Goal: Transaction & Acquisition: Download file/media

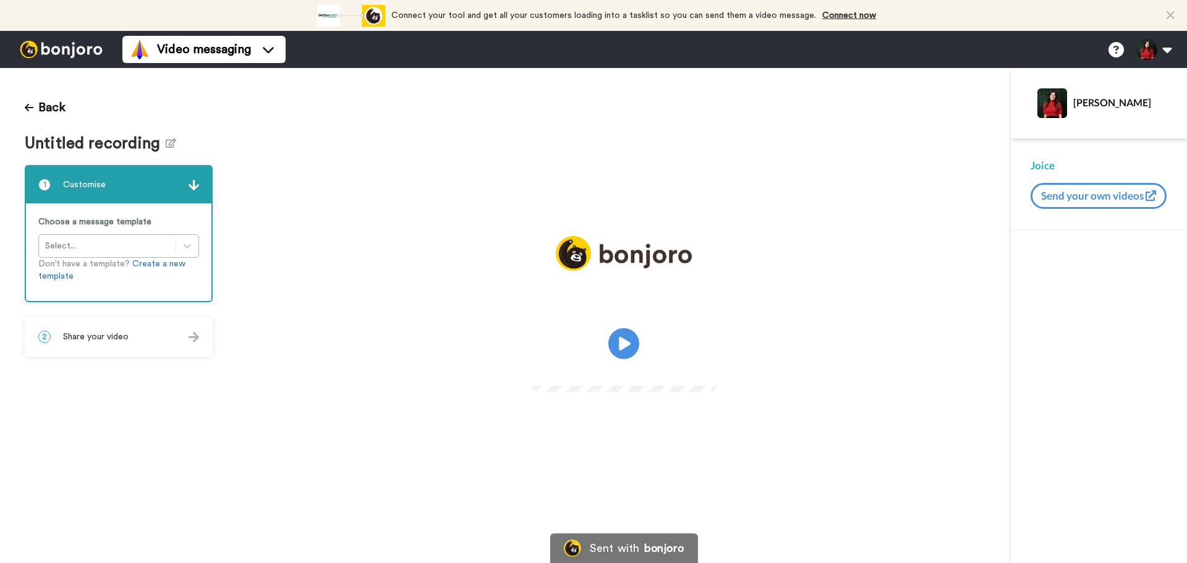
click at [166, 153] on div "Back Untitled recording 1 Customise Choose a message template Select... Don’t h…" at bounding box center [118, 315] width 237 height 495
click at [166, 140] on icon at bounding box center [171, 142] width 11 height 9
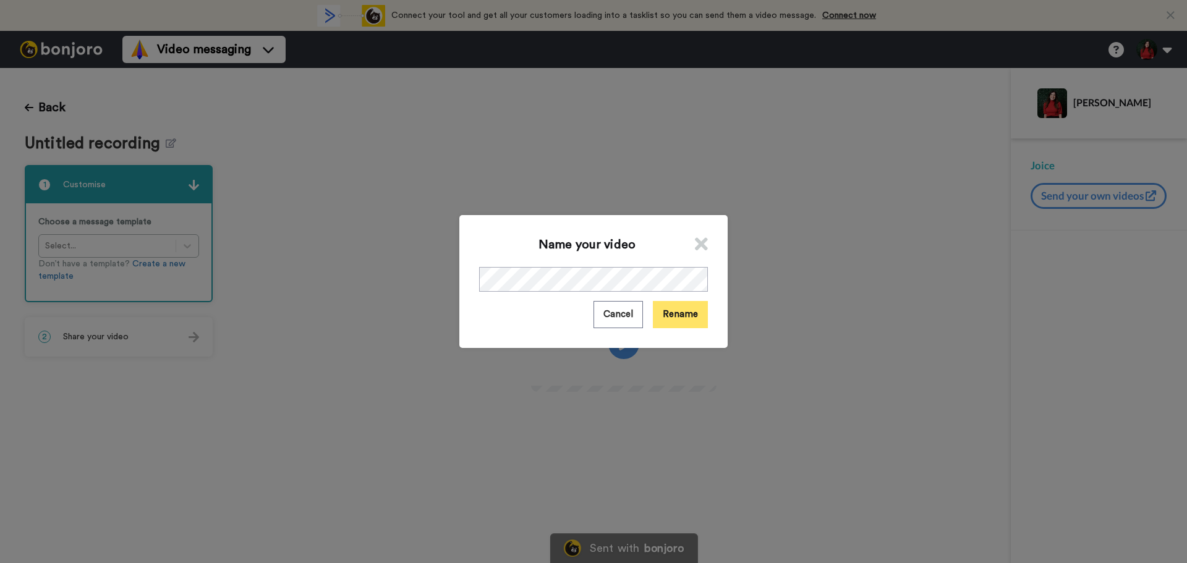
click at [658, 317] on button "Rename" at bounding box center [680, 314] width 55 height 27
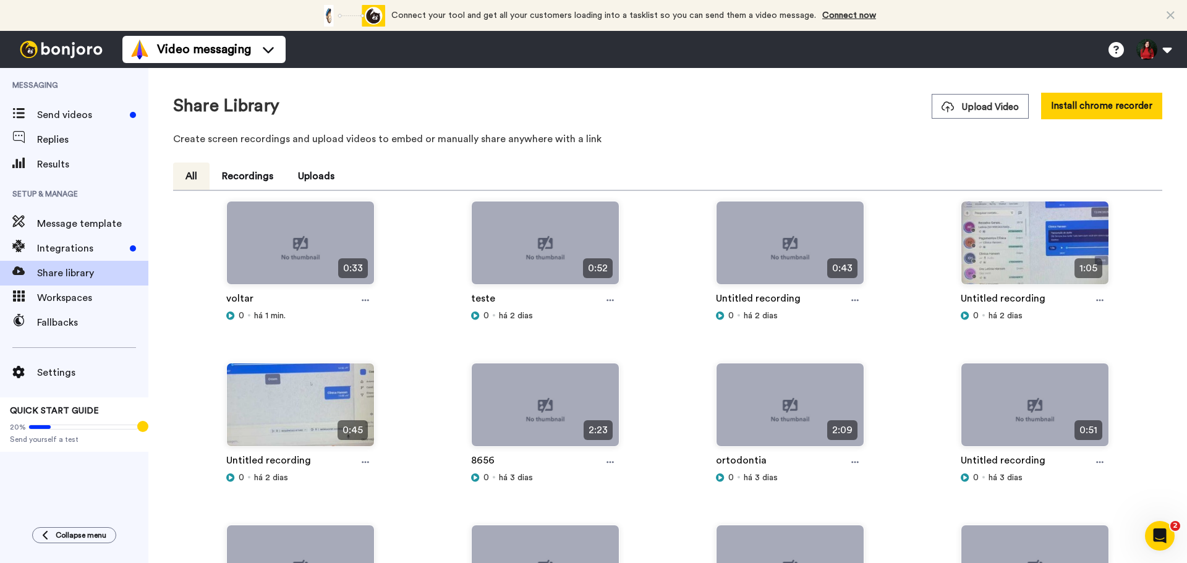
click at [758, 137] on div "Share Library Upload Video Install chrome recorder Create screen recordings and…" at bounding box center [667, 123] width 989 height 60
click at [437, 400] on div "2:23 8656 0 há 3 dias" at bounding box center [545, 444] width 245 height 162
click at [362, 299] on icon at bounding box center [365, 300] width 7 height 9
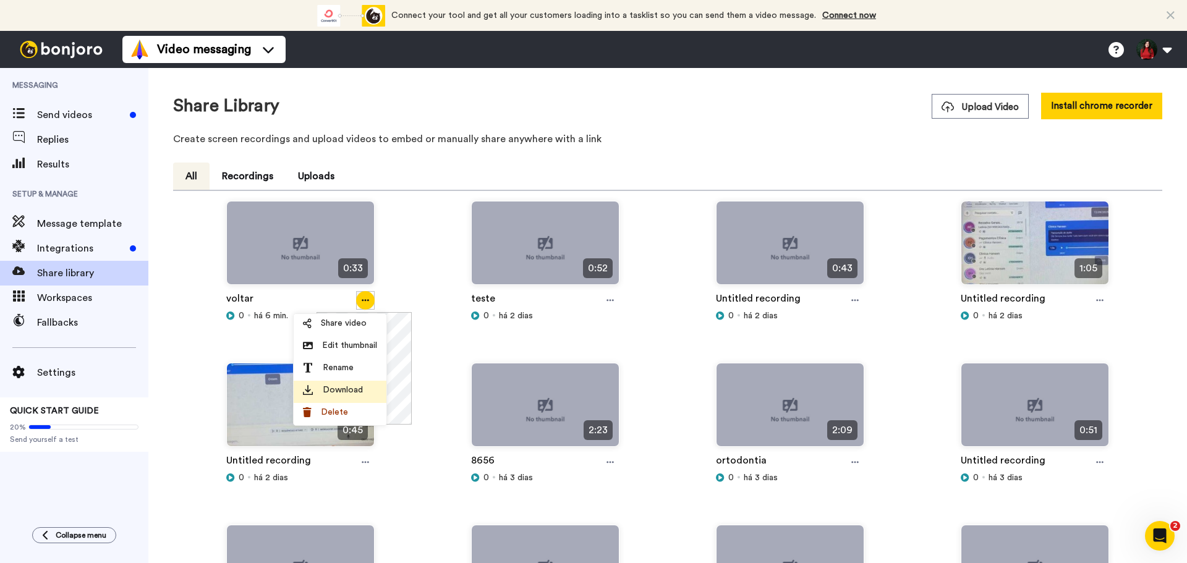
click at [347, 386] on span "Download" at bounding box center [343, 390] width 40 height 12
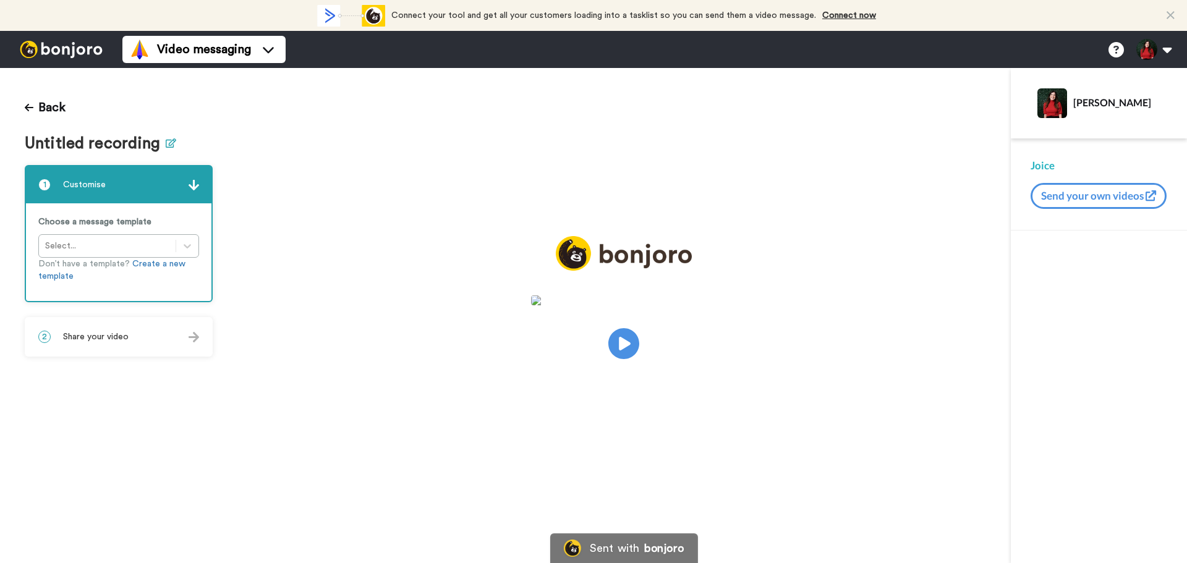
click at [169, 140] on icon at bounding box center [171, 142] width 11 height 9
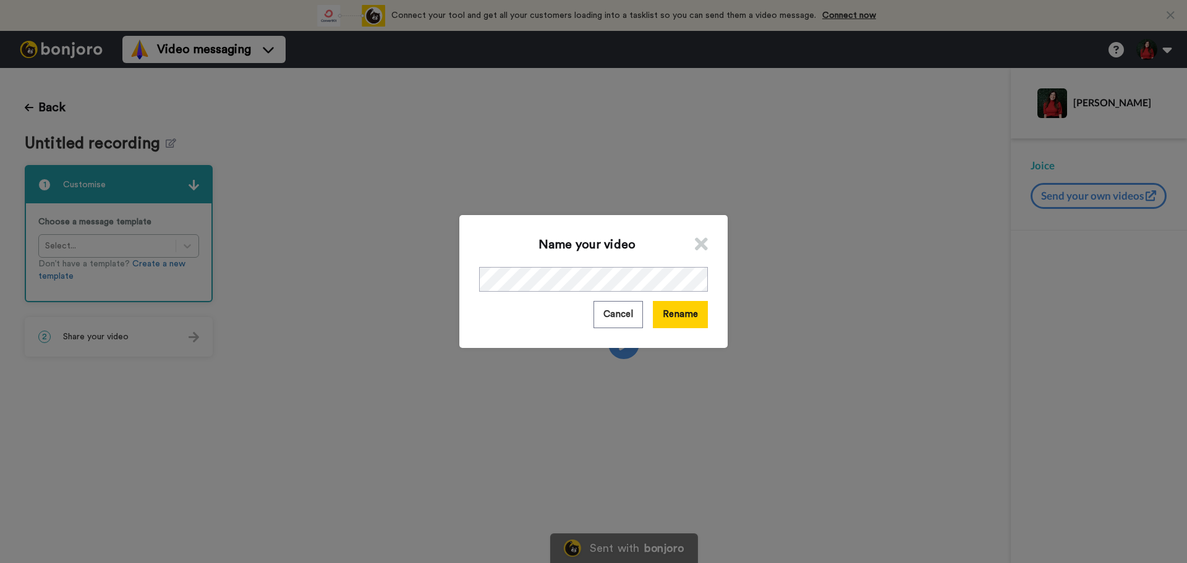
click at [557, 265] on div "Name your video Cancel Rename" at bounding box center [593, 281] width 268 height 132
click at [678, 315] on button "Rename" at bounding box center [680, 314] width 55 height 27
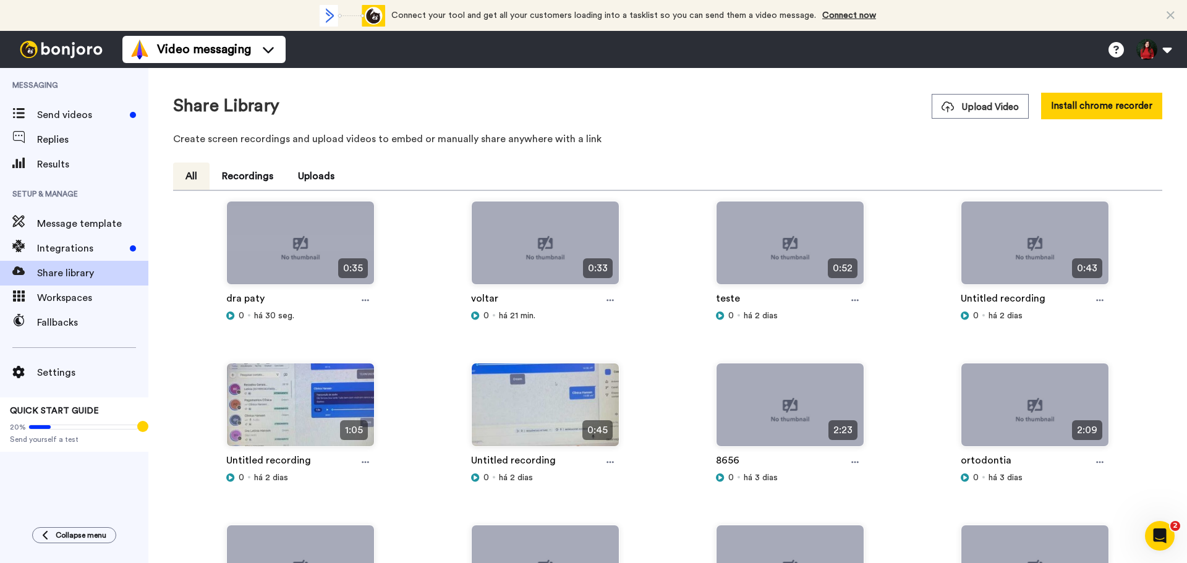
click at [367, 307] on div at bounding box center [365, 300] width 19 height 19
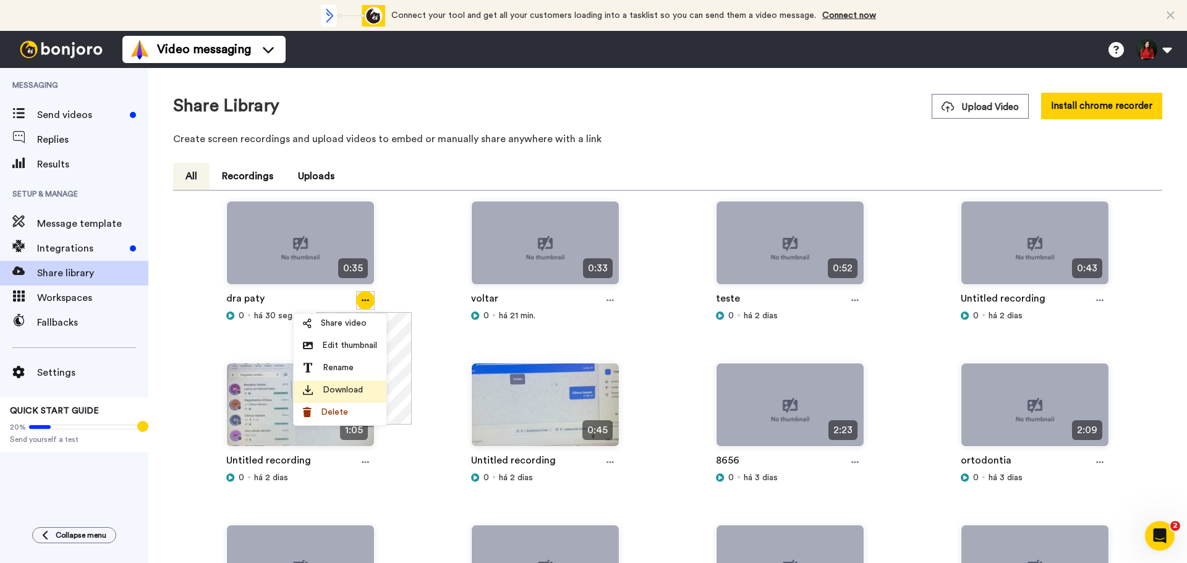
click at [349, 383] on li "Download" at bounding box center [340, 392] width 93 height 22
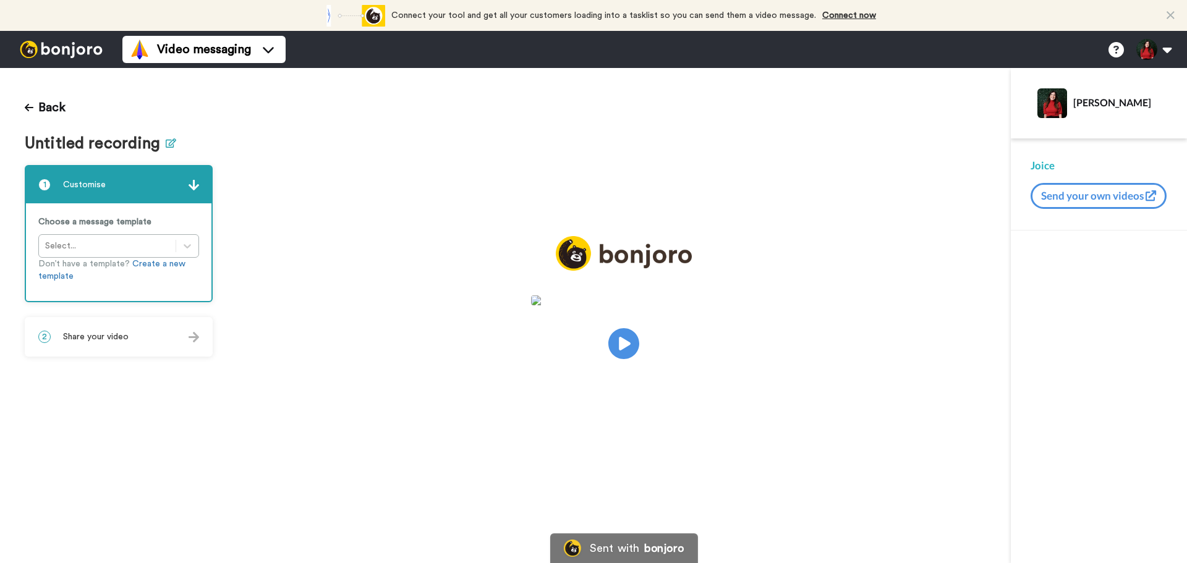
click at [166, 145] on icon at bounding box center [171, 142] width 11 height 9
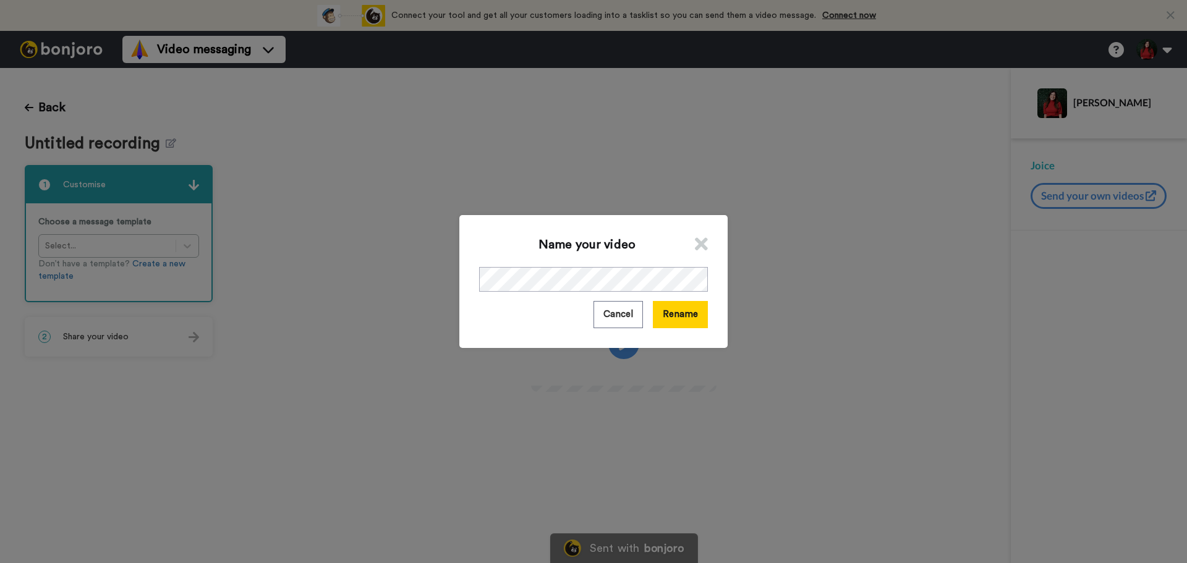
click at [661, 296] on div "Name your video Cancel Rename" at bounding box center [593, 281] width 268 height 132
click at [672, 321] on button "Rename" at bounding box center [680, 314] width 55 height 27
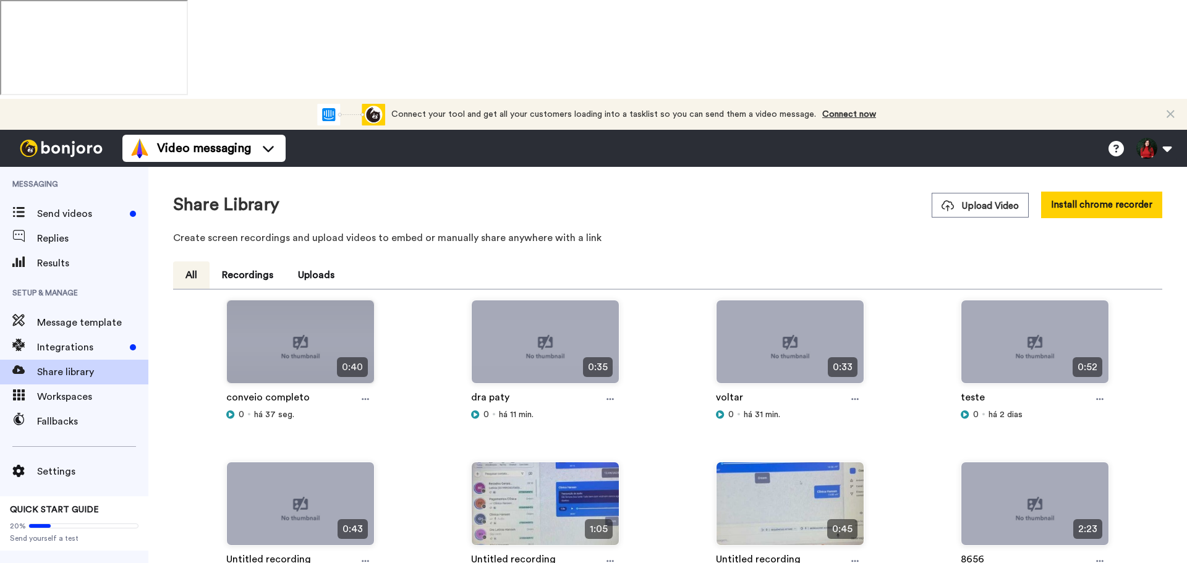
drag, startPoint x: 367, startPoint y: 302, endPoint x: 367, endPoint y: 316, distance: 14.2
click at [367, 395] on icon at bounding box center [365, 399] width 7 height 9
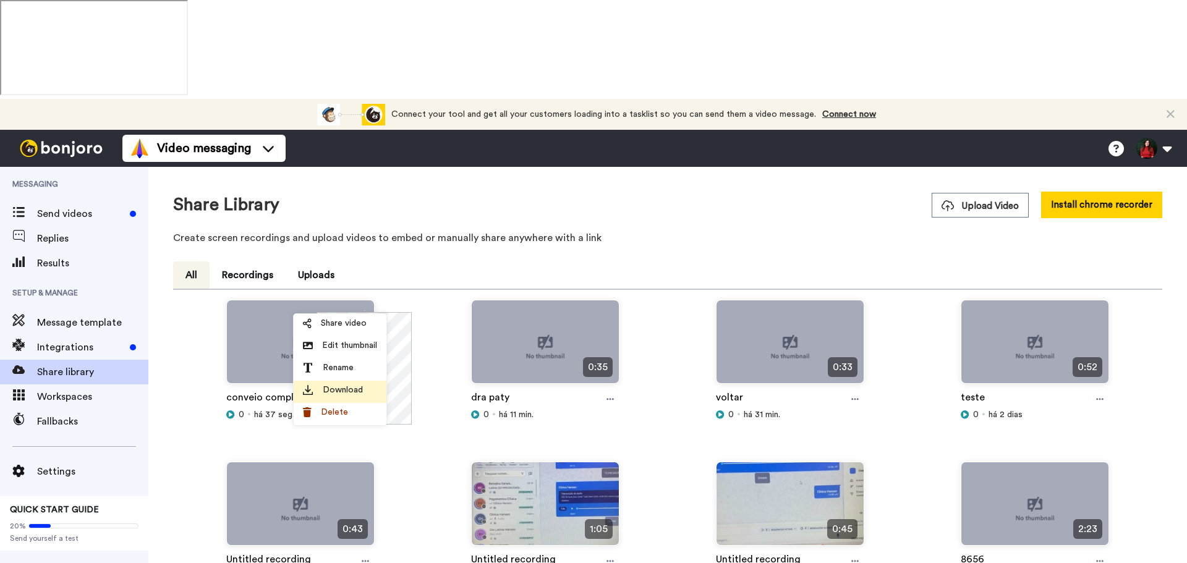
click at [334, 394] on span "Download" at bounding box center [343, 390] width 40 height 12
